Goal: Communication & Community: Answer question/provide support

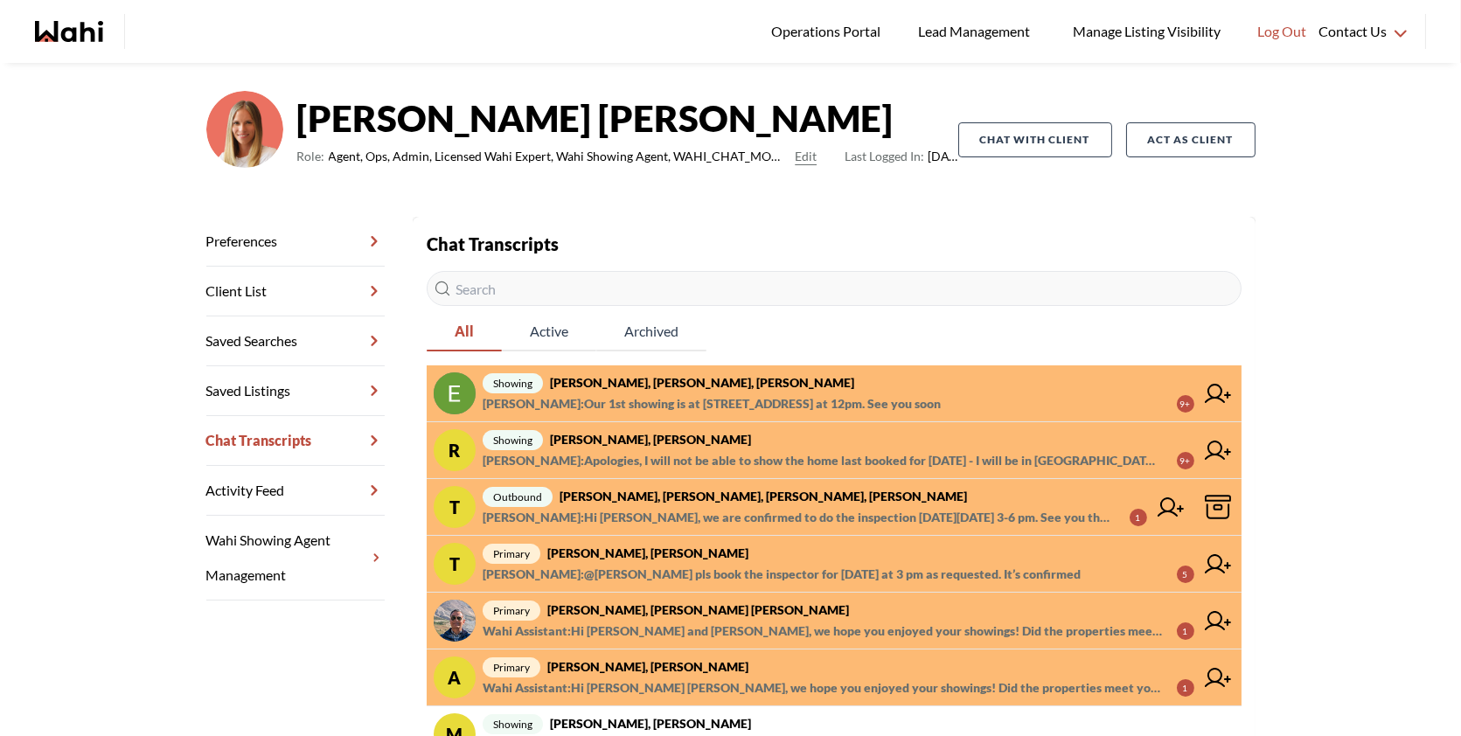
scroll to position [102, 0]
click at [720, 443] on span "showing Ritu Gill, Khalid, Michelle" at bounding box center [839, 439] width 712 height 21
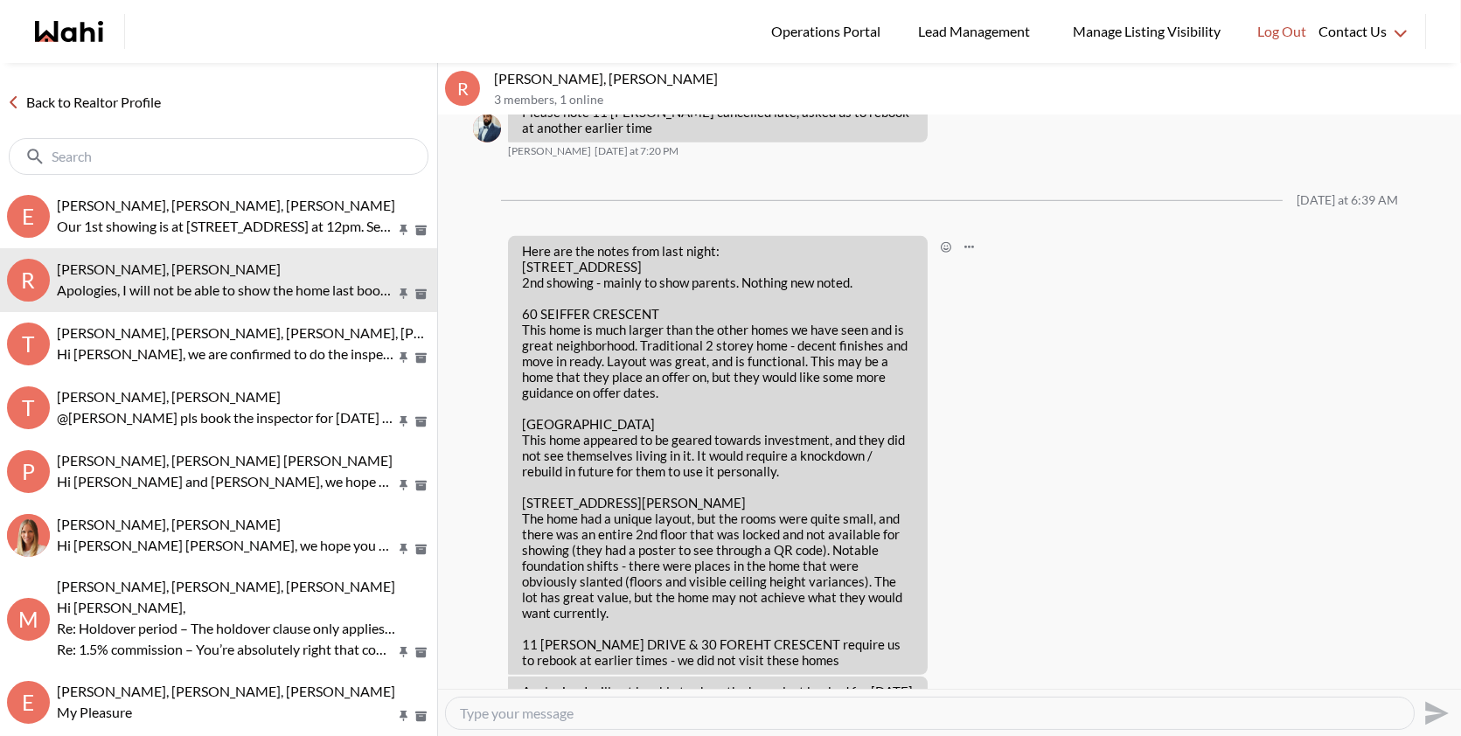
scroll to position [2486, 0]
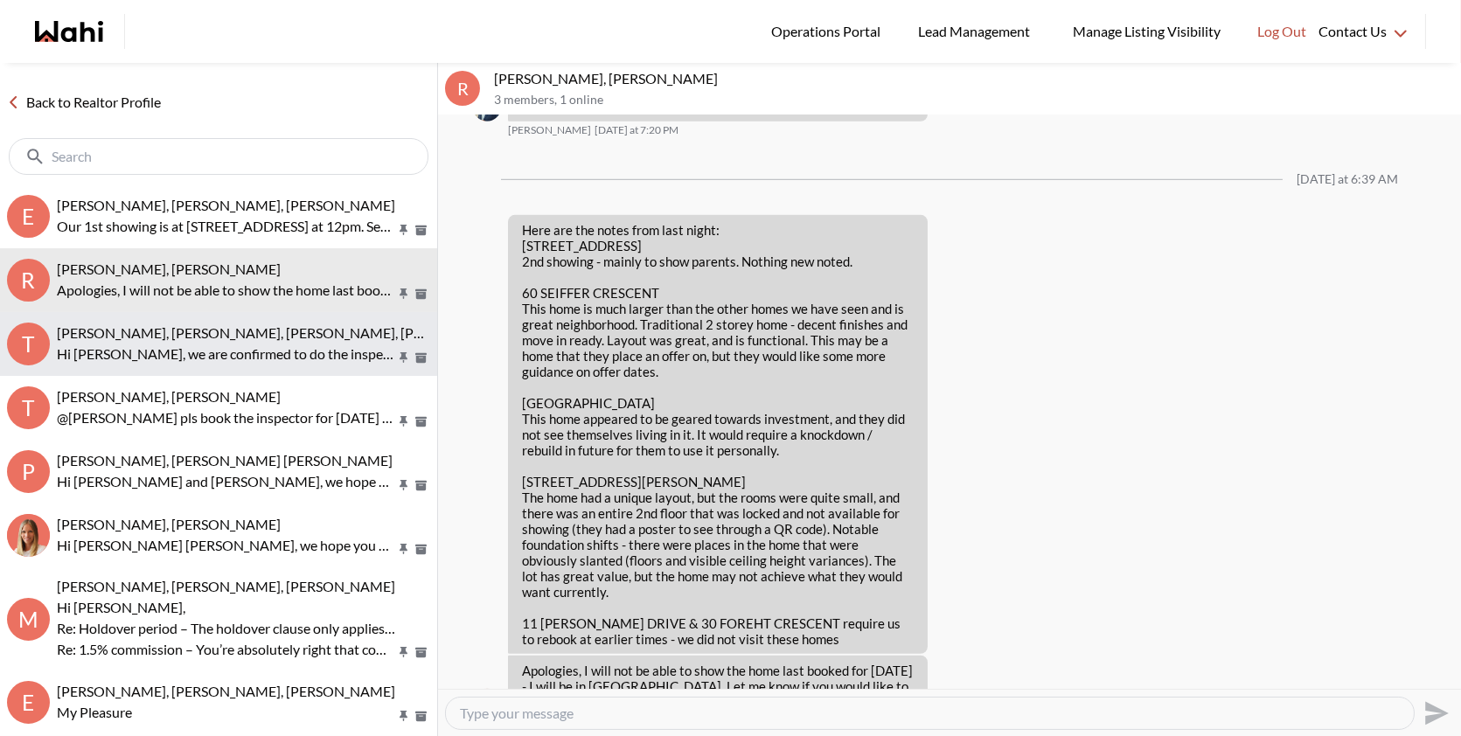
click at [247, 325] on span "Tanya Fita, Teresa, Michelle, Alicia" at bounding box center [283, 332] width 453 height 17
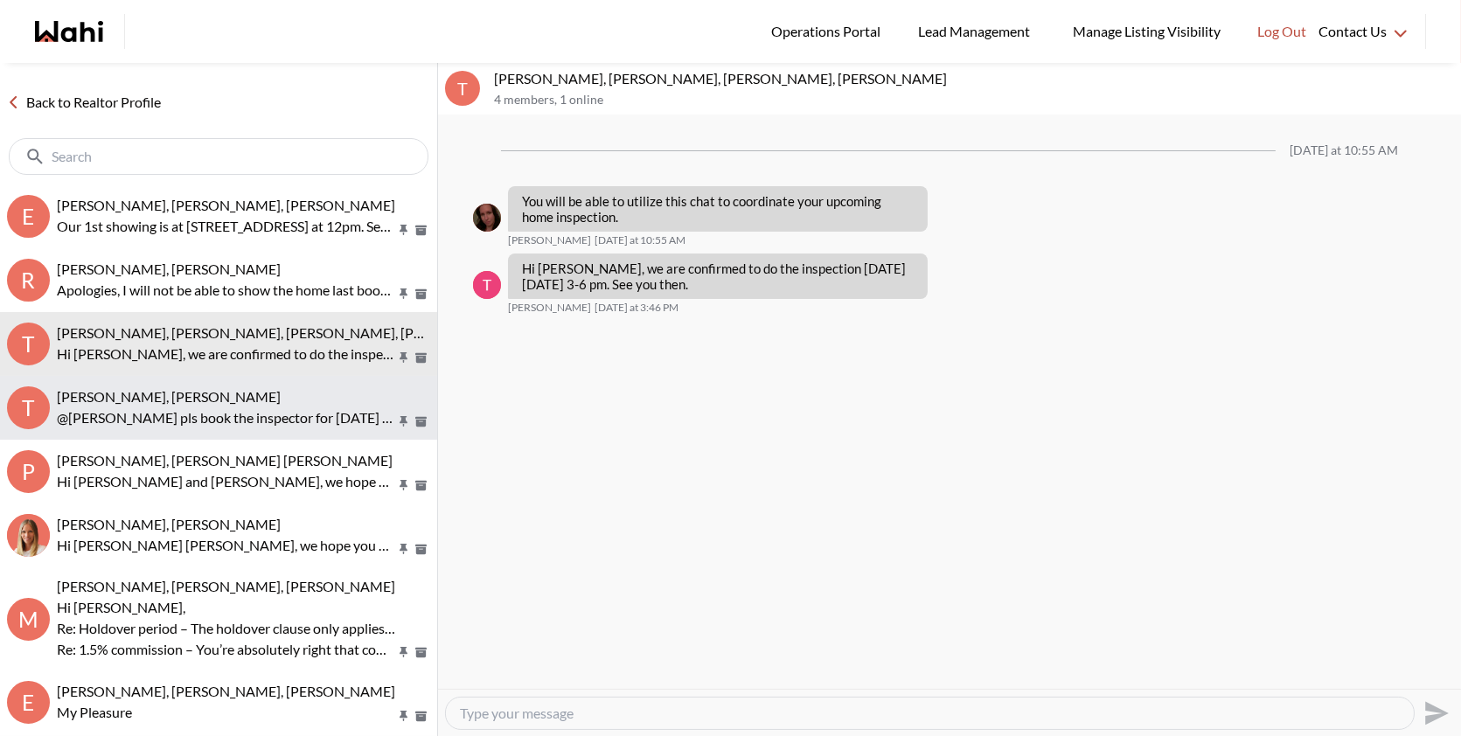
click at [212, 408] on p "@Tanya Fita pls book the inspector for Monday at 3 pm as requested. It’s confir…" at bounding box center [226, 418] width 338 height 21
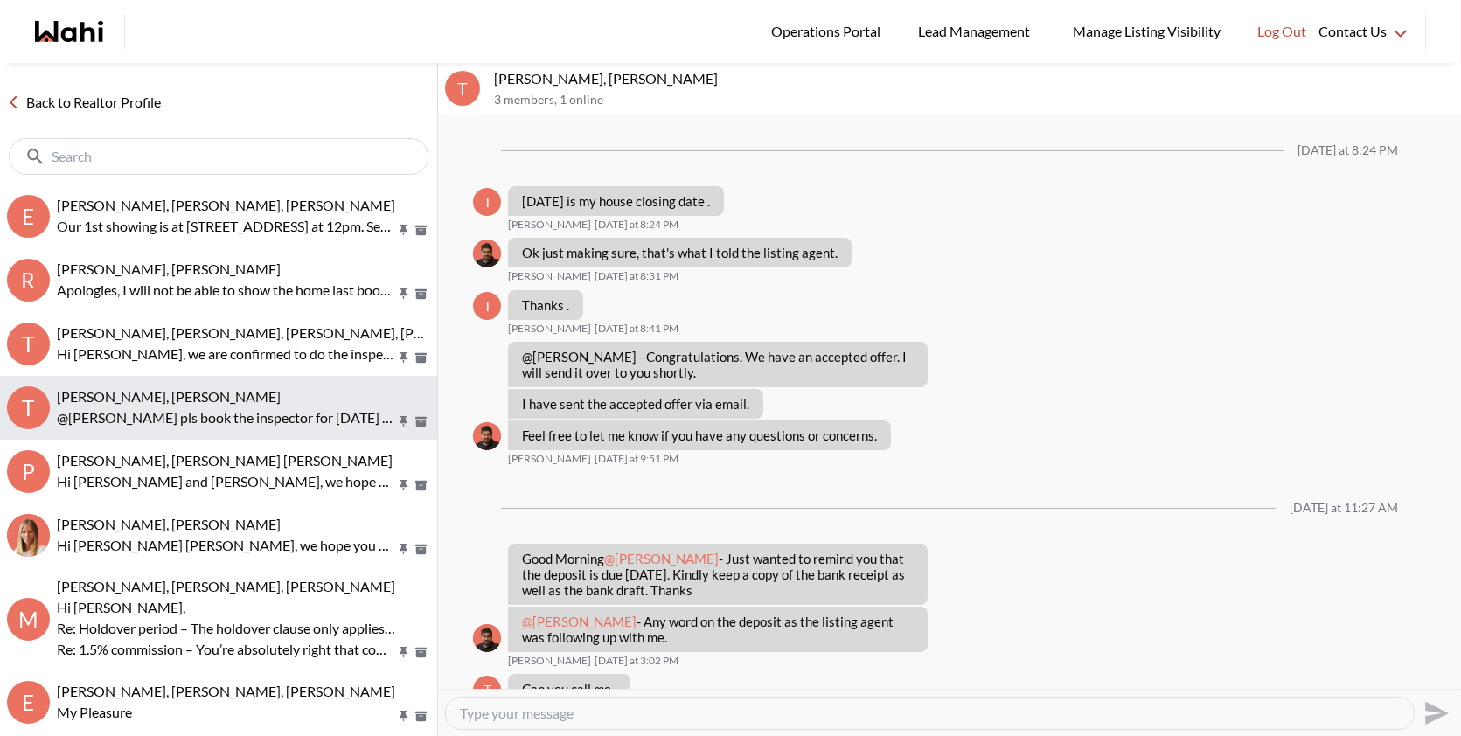
scroll to position [931, 0]
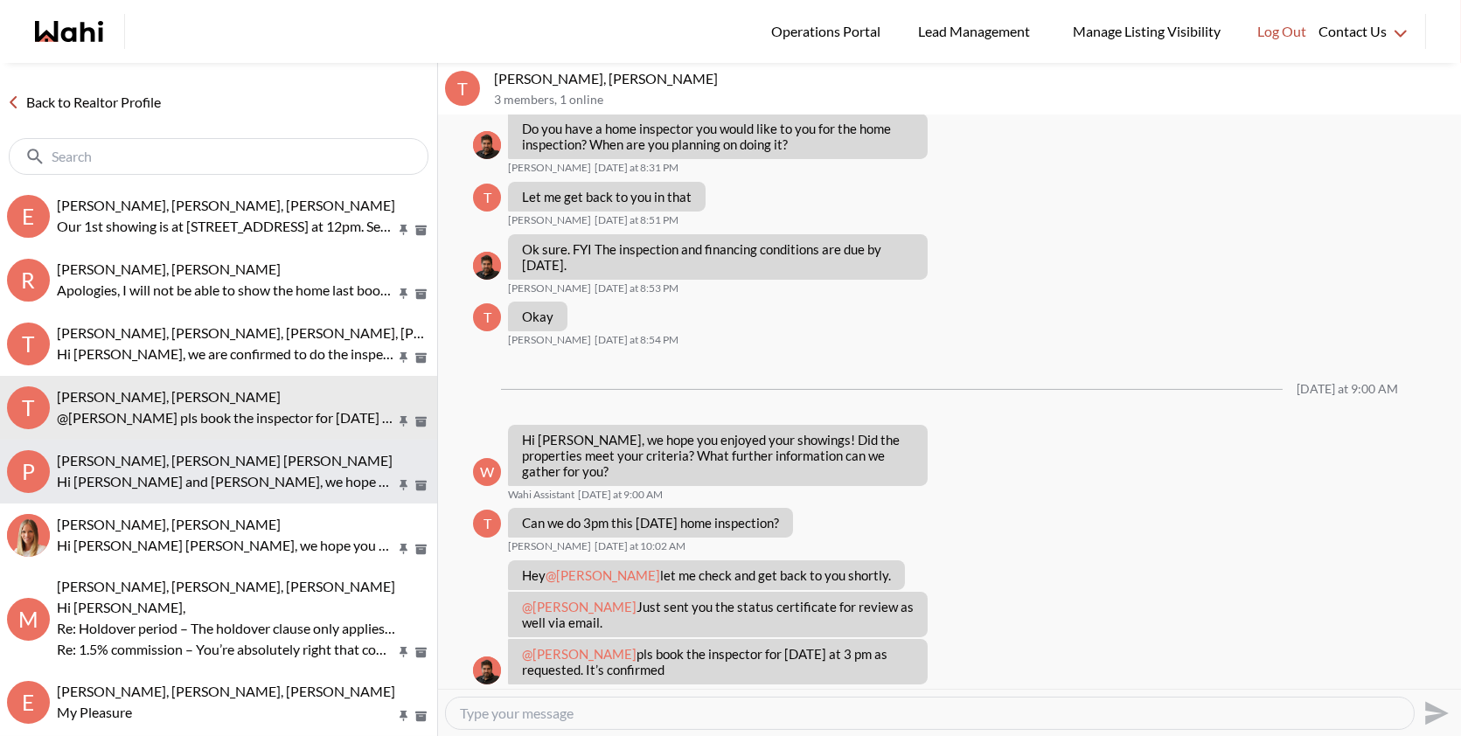
click at [218, 464] on span "Pranav Dhar, Vandana Dhar, Michelle" at bounding box center [225, 460] width 336 height 17
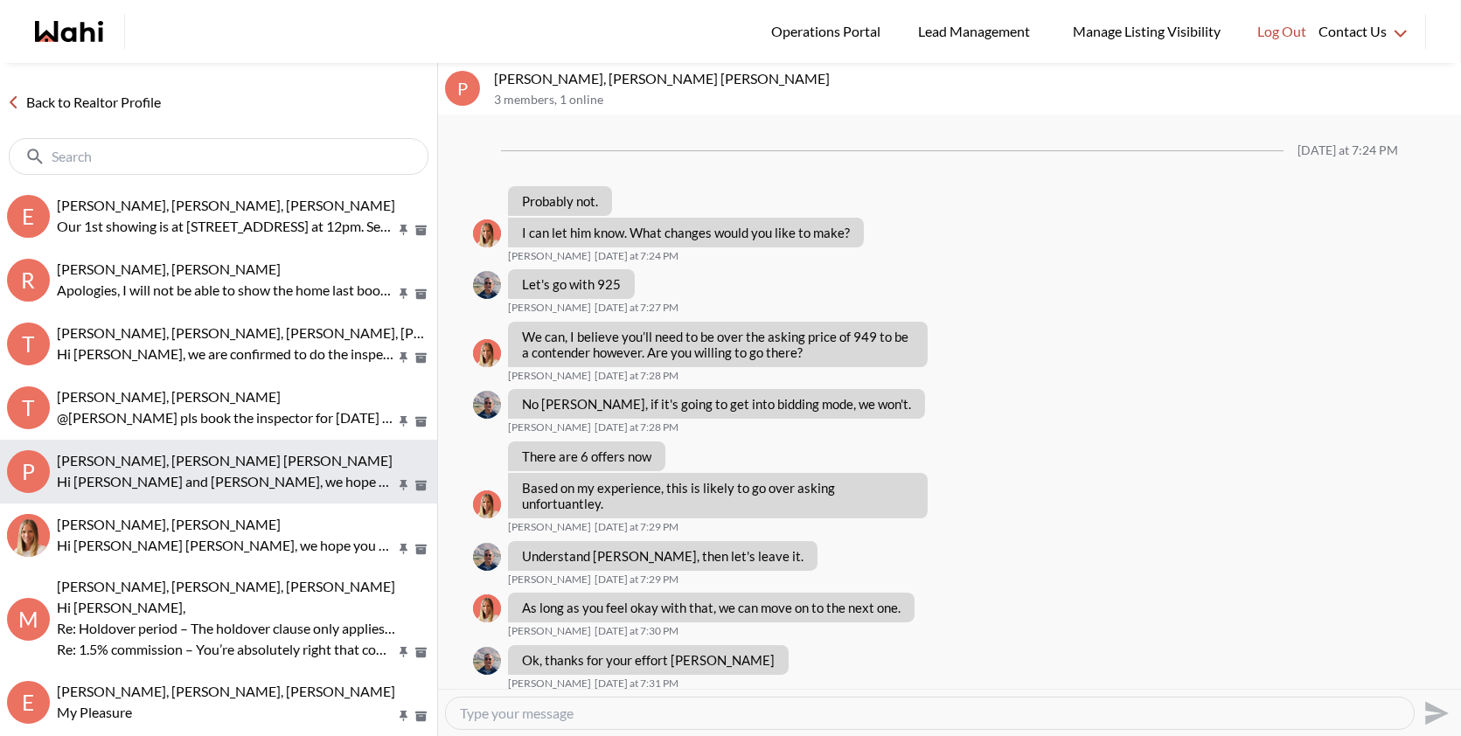
scroll to position [1385, 0]
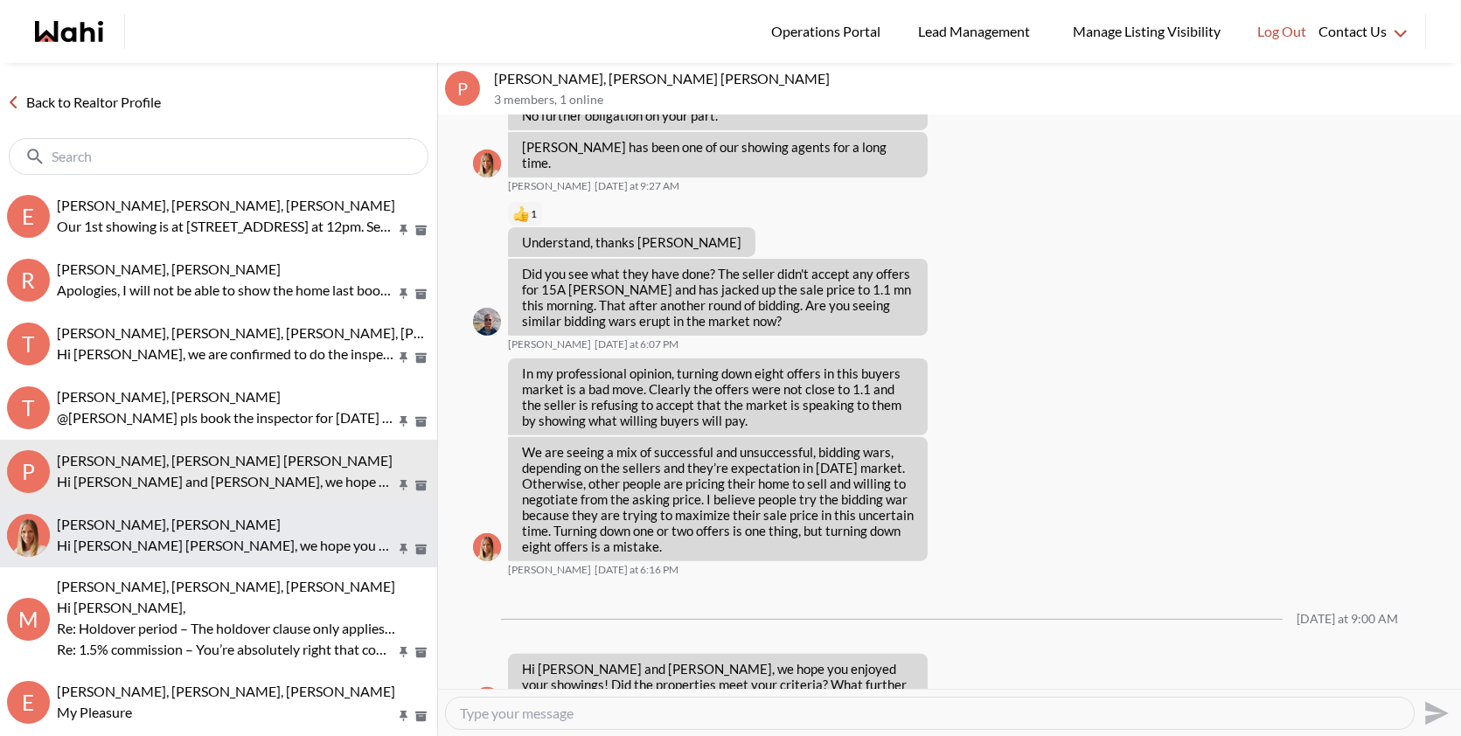
click at [224, 549] on p "Hi Agnes sonia, we hope you enjoyed your showings! Did the properties meet your…" at bounding box center [226, 545] width 338 height 21
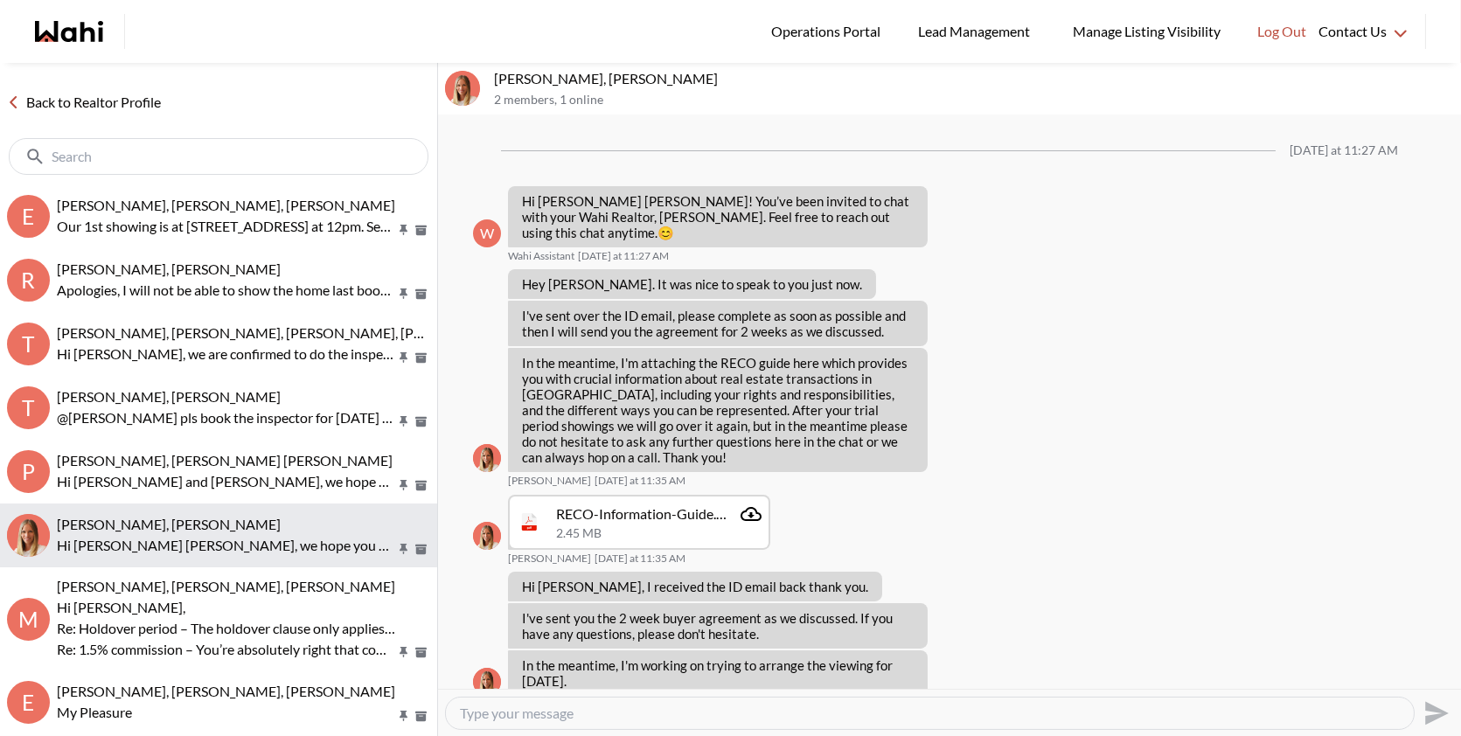
scroll to position [470, 0]
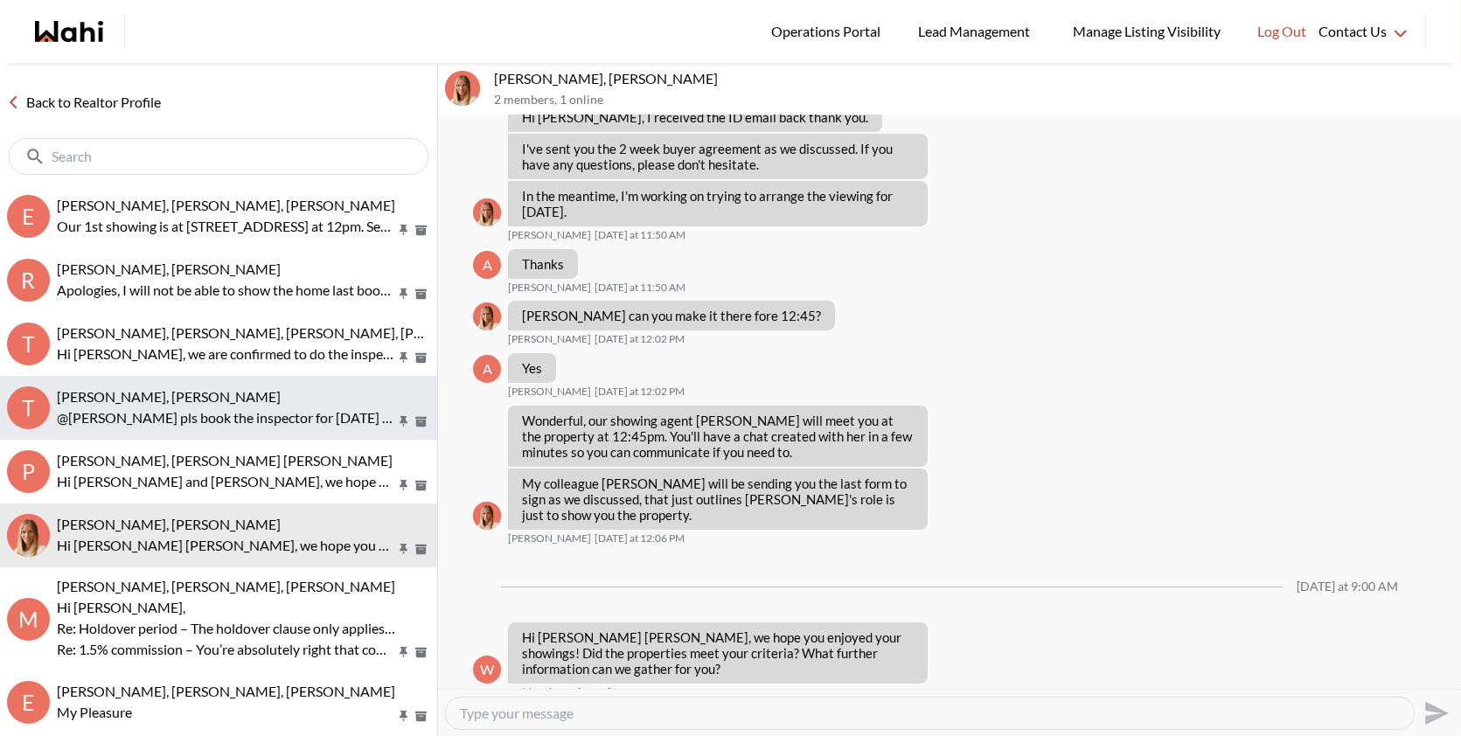
click at [206, 408] on p "@Tanya Fita pls book the inspector for Monday at 3 pm as requested. It’s confir…" at bounding box center [226, 418] width 338 height 21
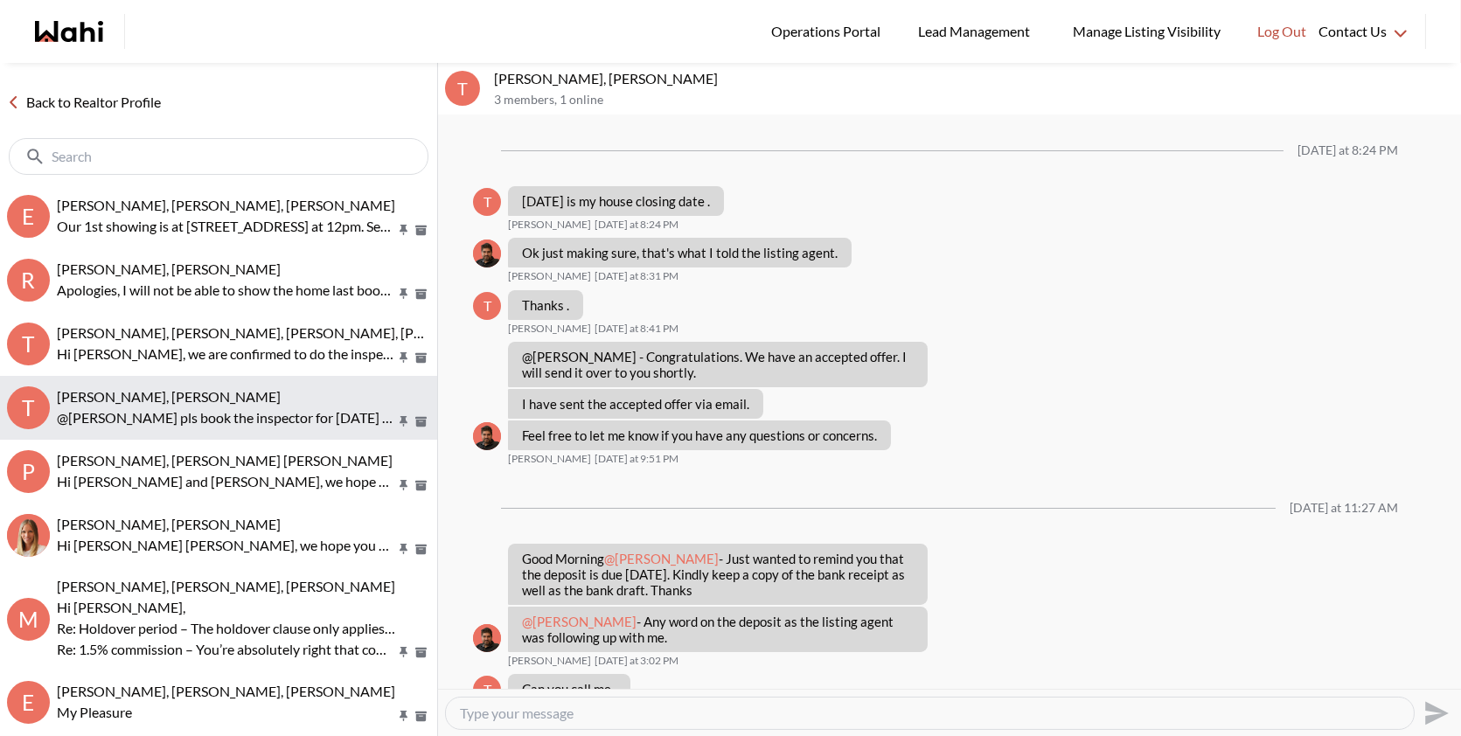
scroll to position [931, 0]
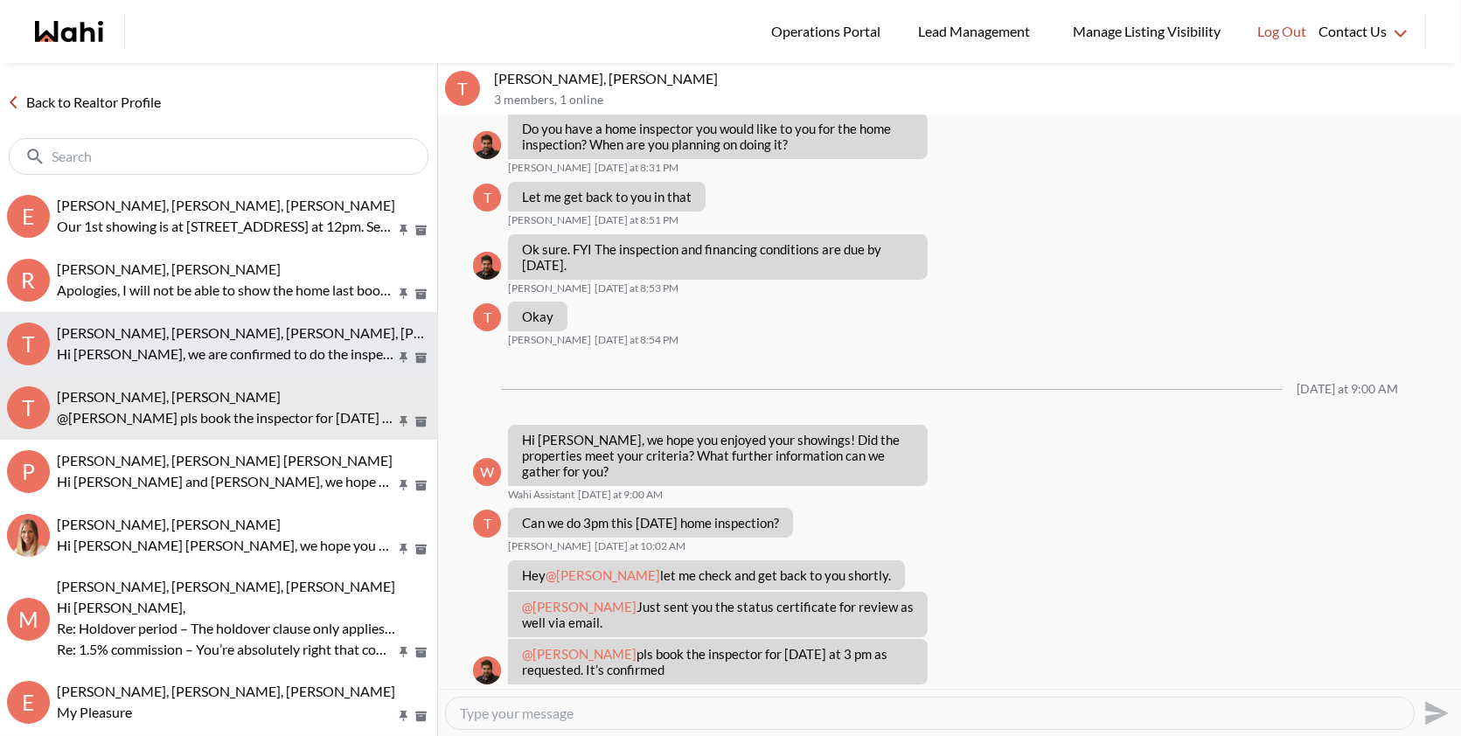
click at [225, 352] on p "Hi Tanya, we are confirmed to do the inspection this Monday, October 13 from 3-…" at bounding box center [226, 354] width 338 height 21
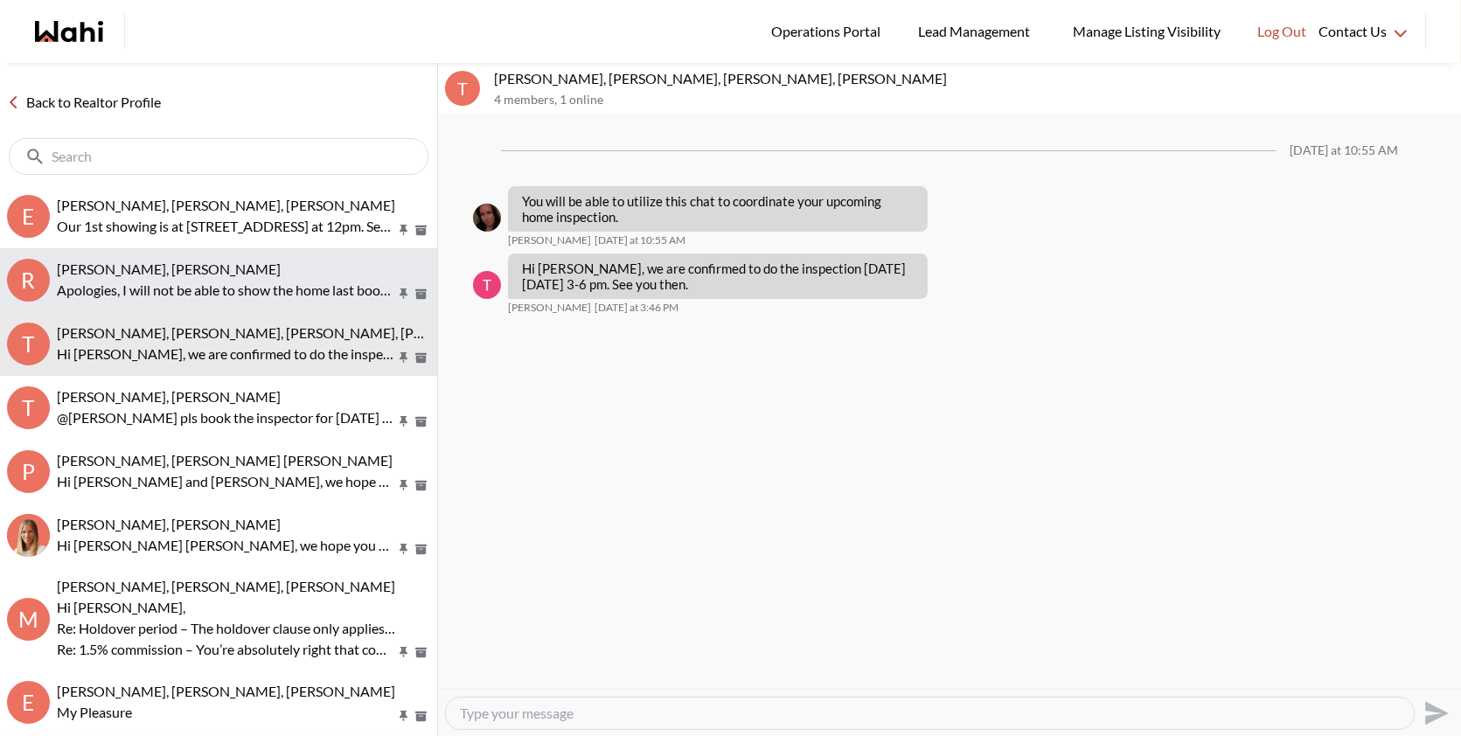
click at [222, 284] on p "Apologies, I will not be able to show the home last booked for today - I will b…" at bounding box center [226, 290] width 338 height 21
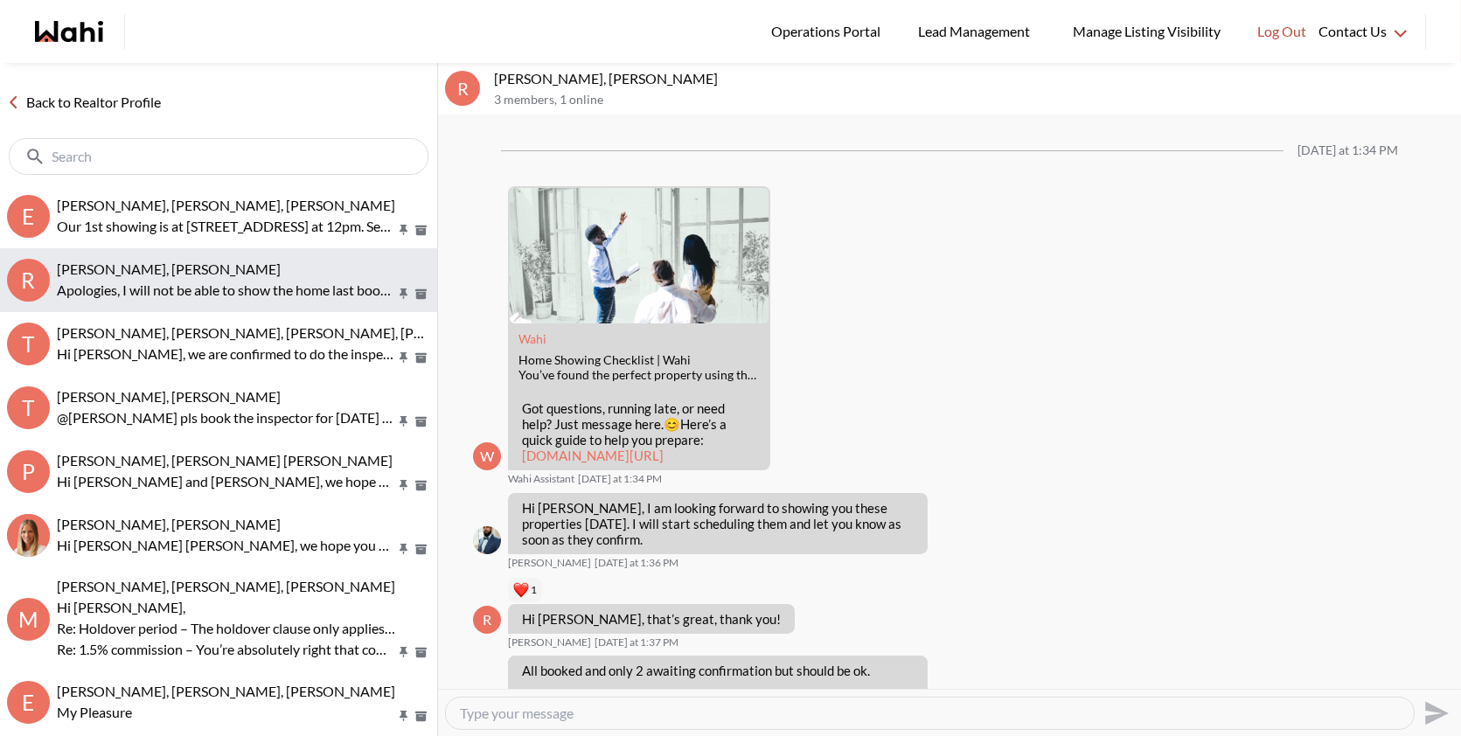
scroll to position [2486, 0]
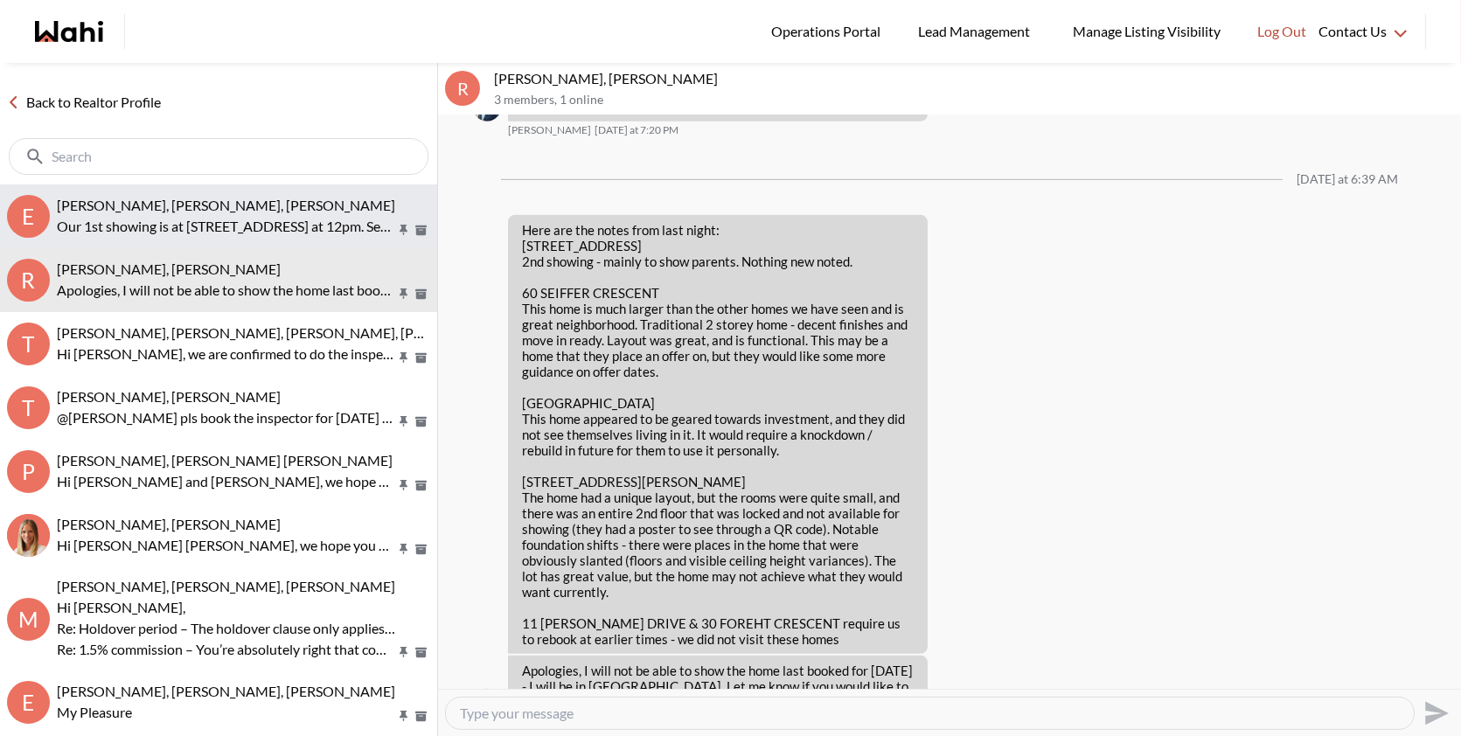
click at [225, 218] on p "Our 1st showing is at 7 Golden Eagle Way at 12pm. See you soon" at bounding box center [226, 226] width 338 height 21
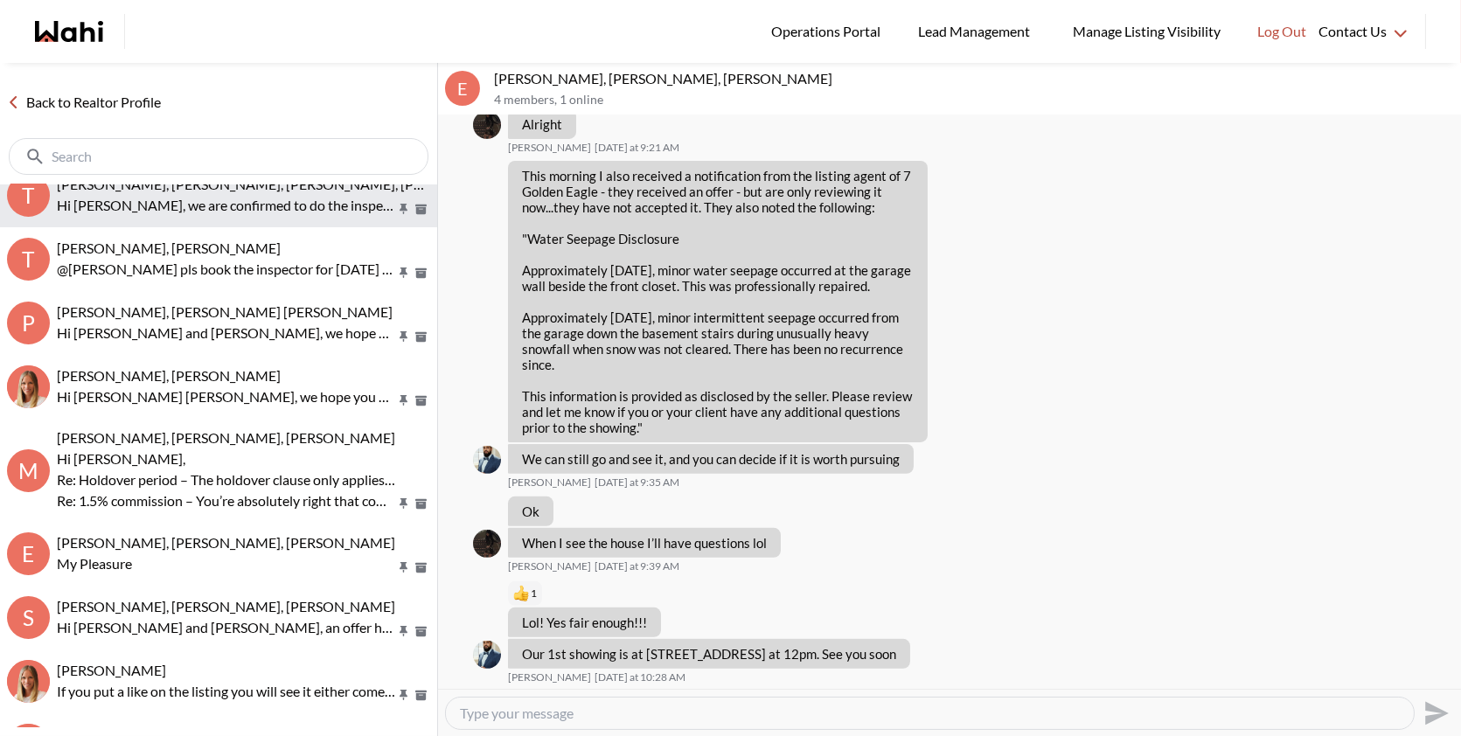
scroll to position [275, 0]
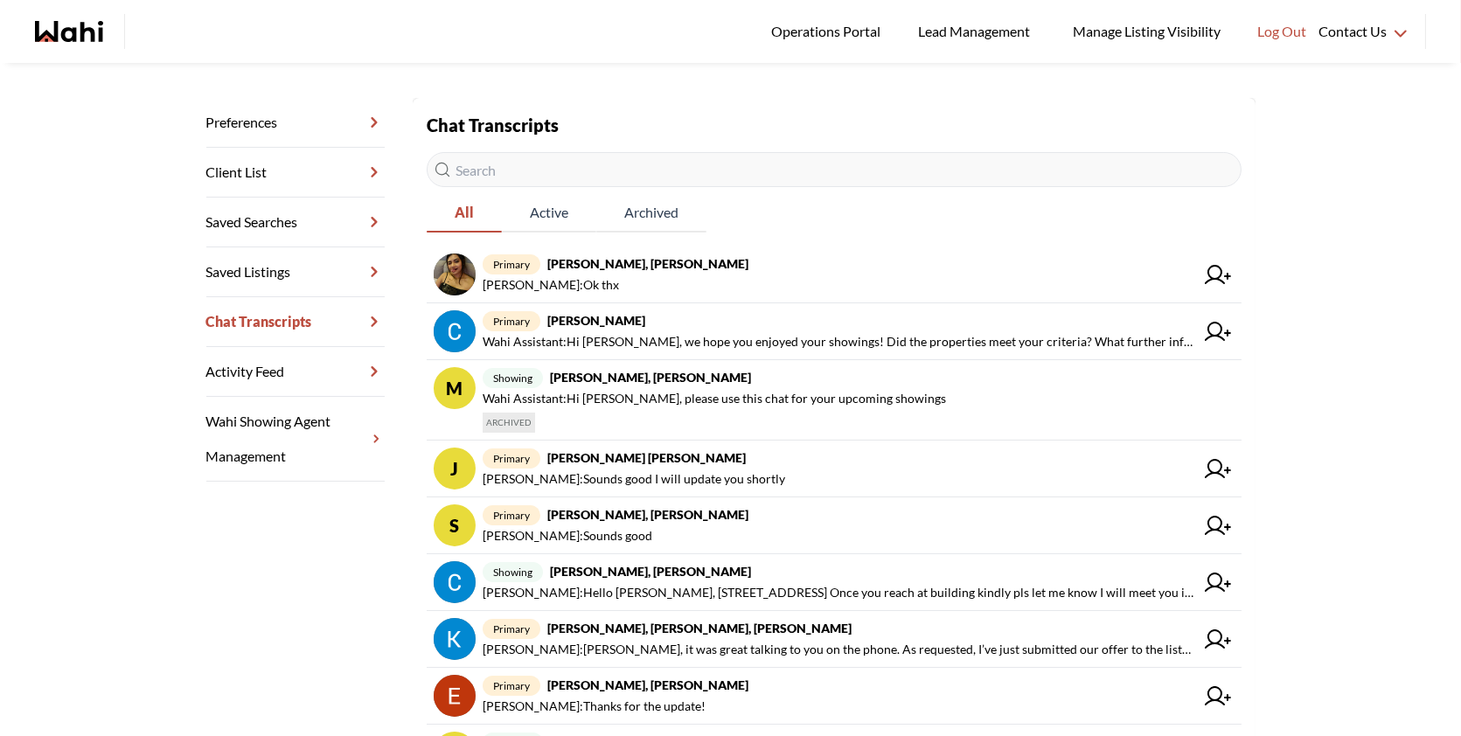
scroll to position [222, 0]
